Goal: Check status: Check status

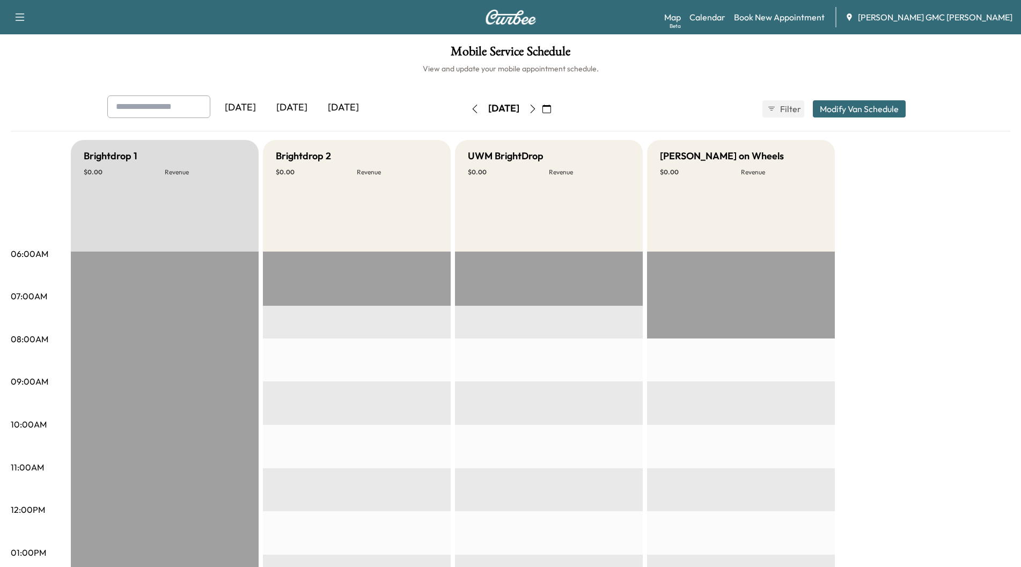
click at [278, 114] on div "[DATE]" at bounding box center [292, 108] width 52 height 25
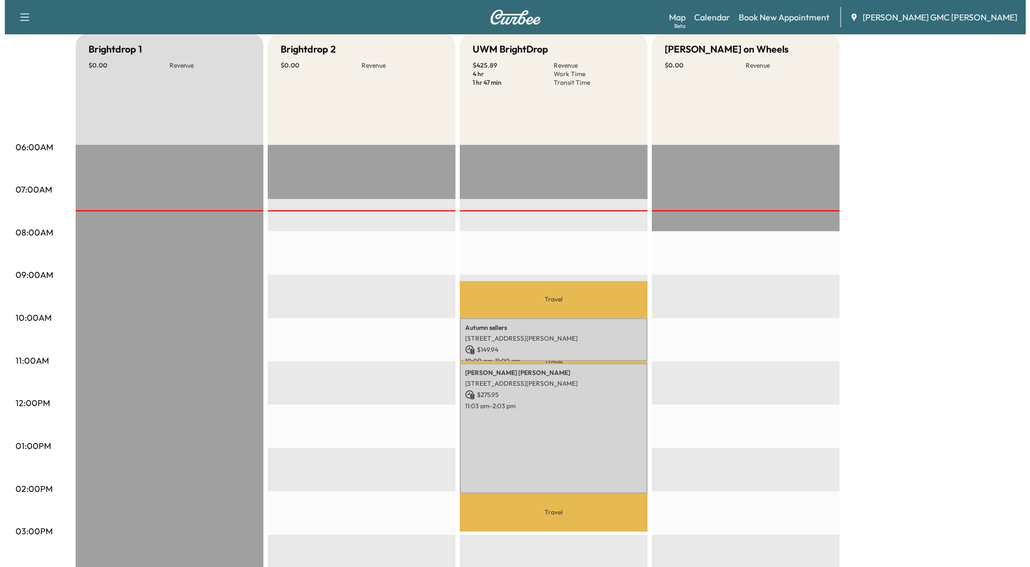
scroll to position [107, 0]
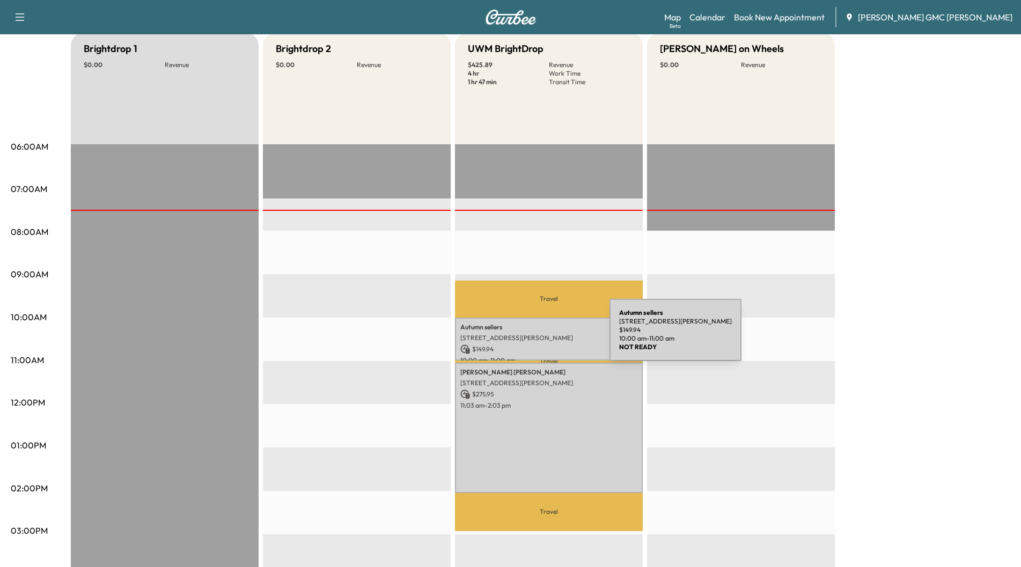
click at [529, 336] on p "[STREET_ADDRESS][PERSON_NAME]" at bounding box center [548, 338] width 177 height 9
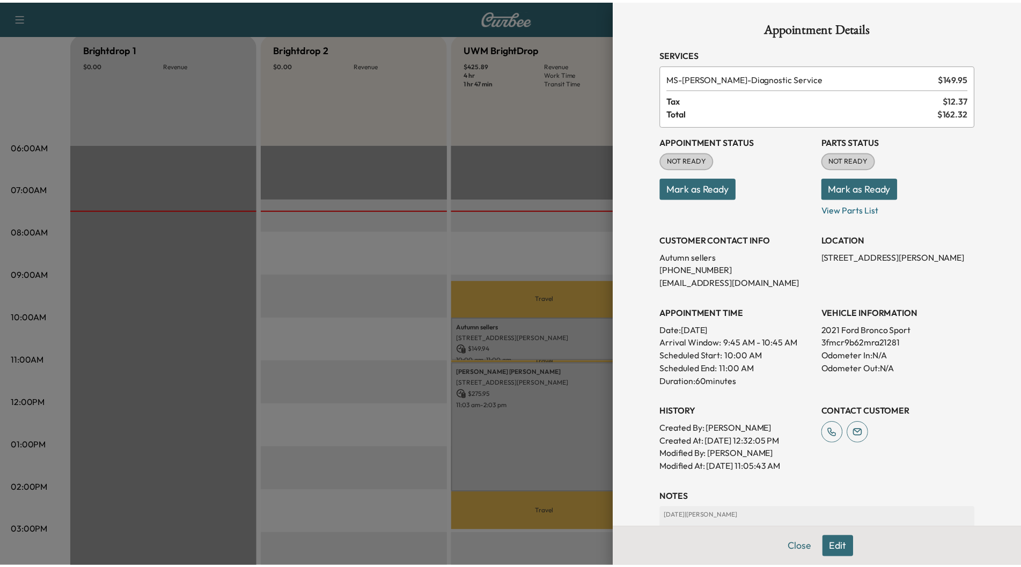
scroll to position [94, 0]
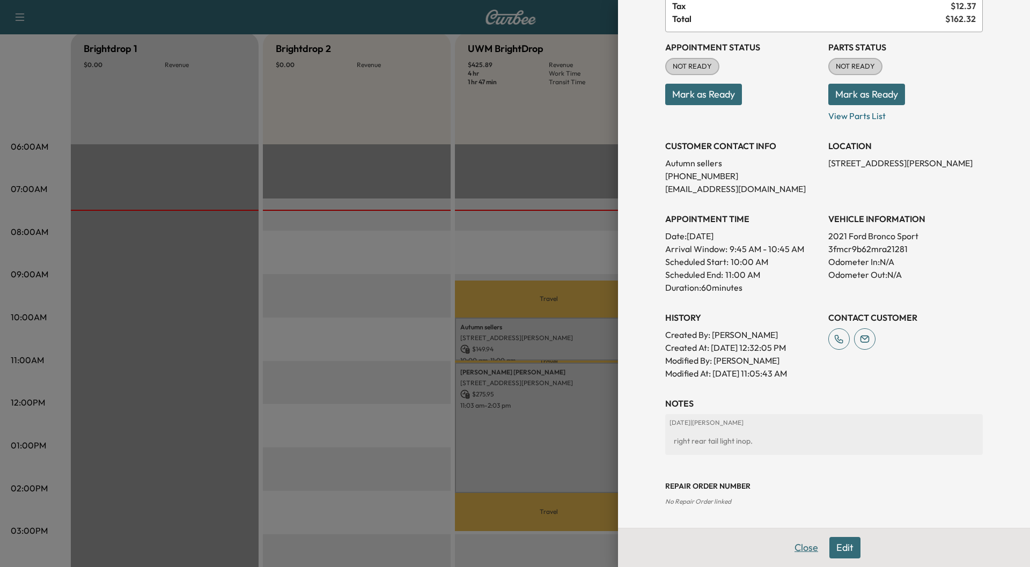
click at [804, 546] on button "Close" at bounding box center [807, 547] width 38 height 21
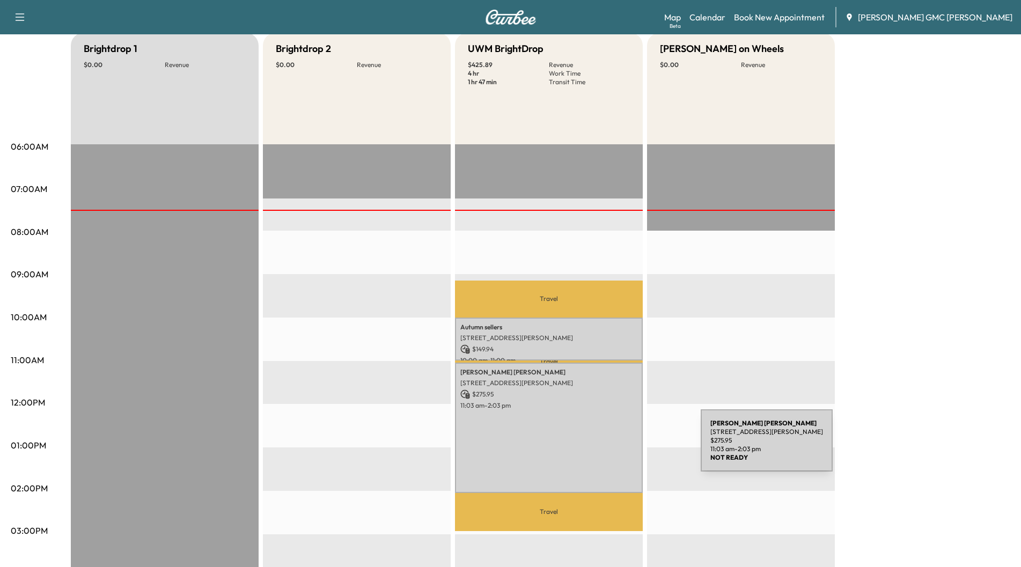
click at [620, 447] on div "[PERSON_NAME] [STREET_ADDRESS][PERSON_NAME] $ 275.95 11:03 am - 2:03 pm" at bounding box center [549, 428] width 188 height 130
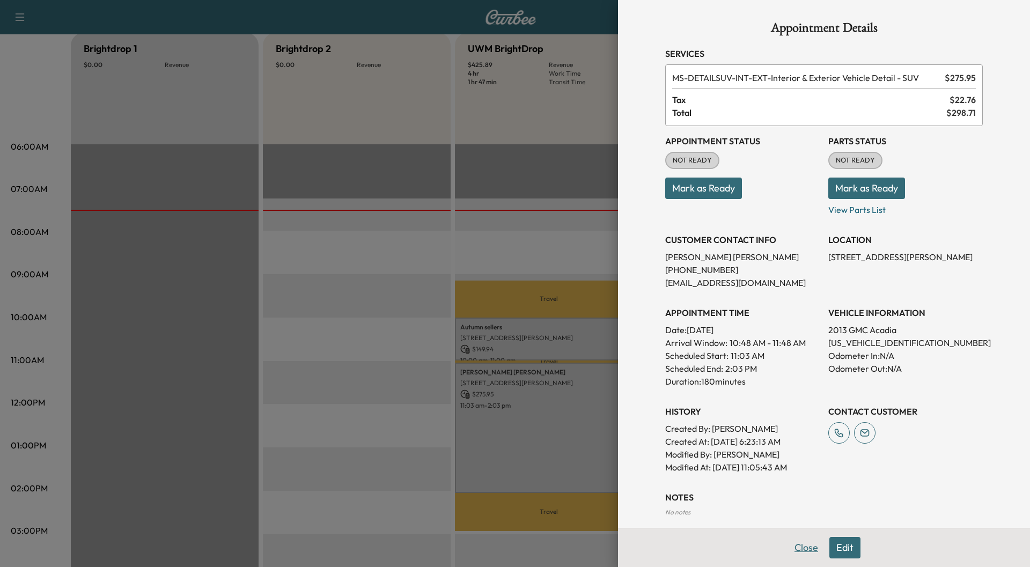
click at [805, 546] on button "Close" at bounding box center [807, 547] width 38 height 21
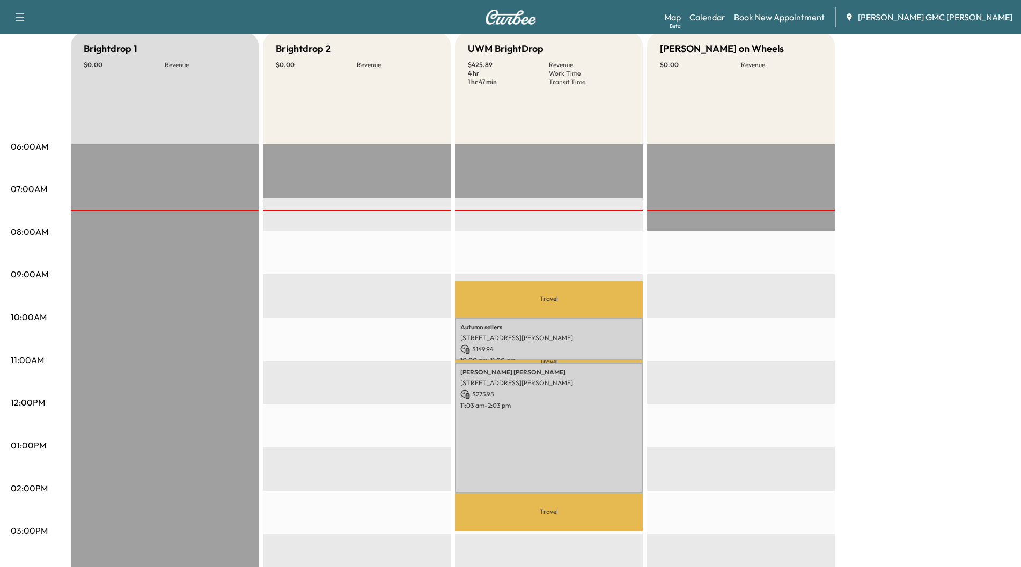
scroll to position [0, 0]
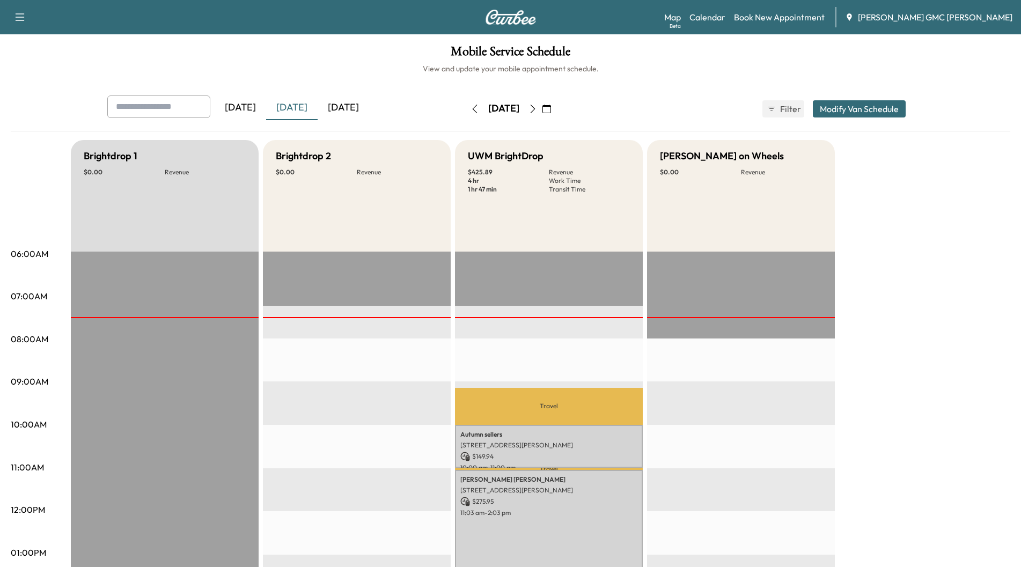
click at [537, 109] on icon "button" at bounding box center [533, 109] width 9 height 9
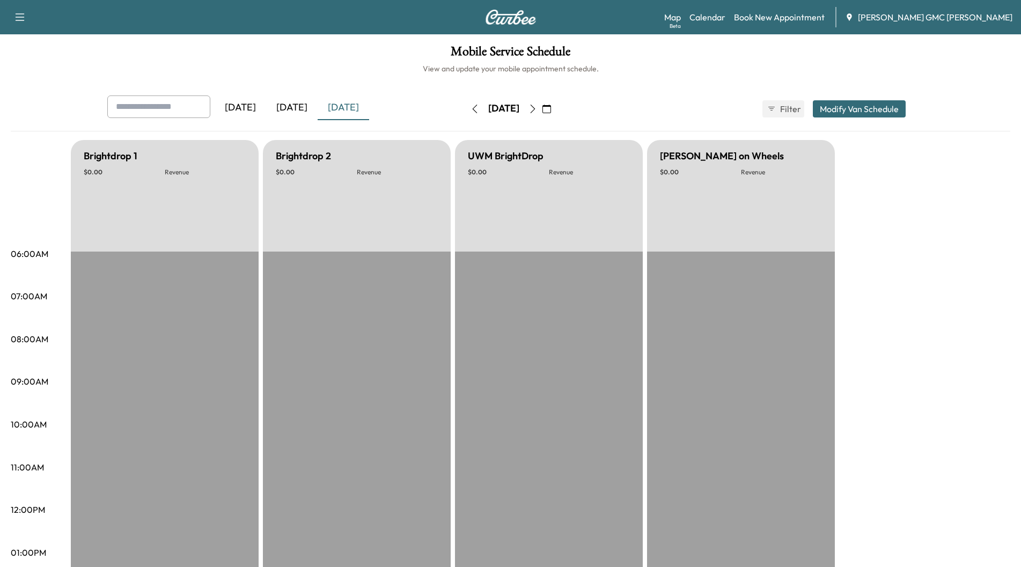
click at [537, 109] on icon "button" at bounding box center [533, 109] width 9 height 9
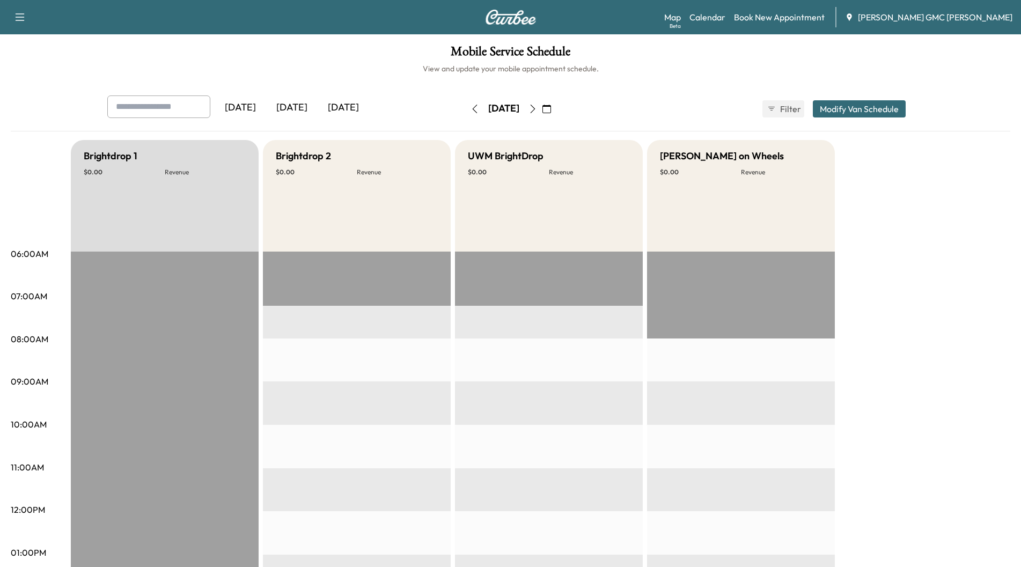
click at [537, 107] on icon "button" at bounding box center [533, 109] width 9 height 9
